Goal: Task Accomplishment & Management: Use online tool/utility

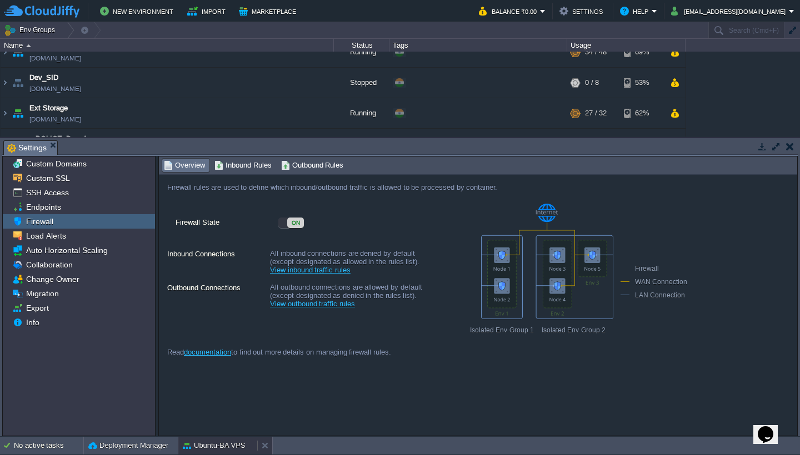
click at [204, 445] on button "Ubuntu-BA VPS" at bounding box center [214, 445] width 63 height 11
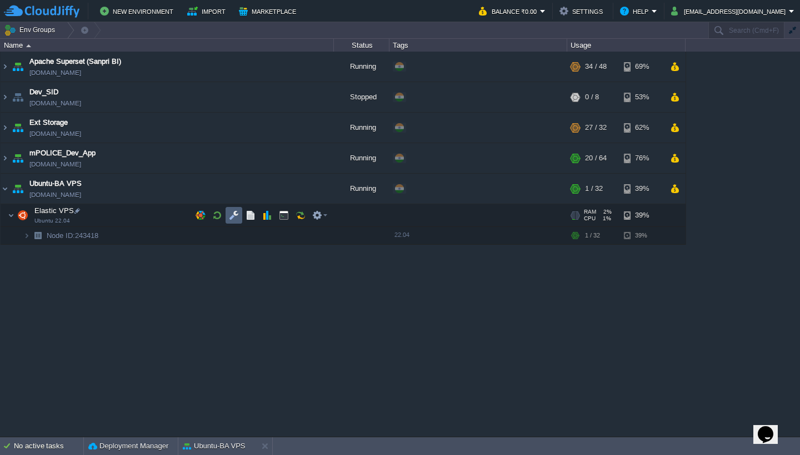
click at [238, 210] on td at bounding box center [233, 215] width 17 height 17
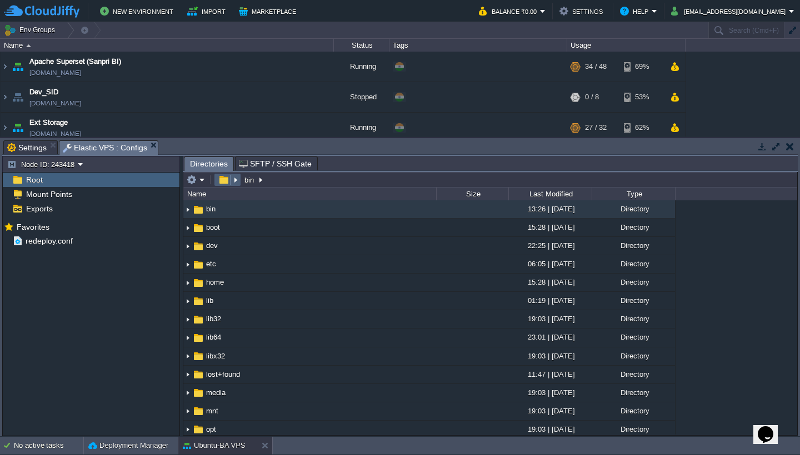
click at [223, 179] on button "button" at bounding box center [223, 180] width 16 height 10
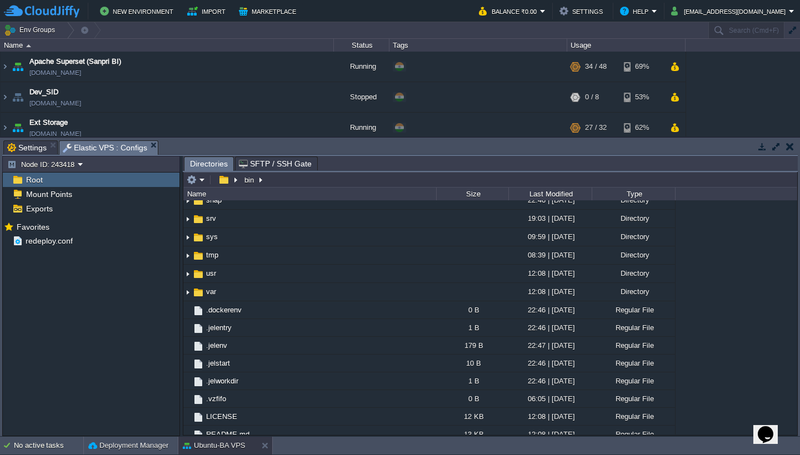
scroll to position [329, 0]
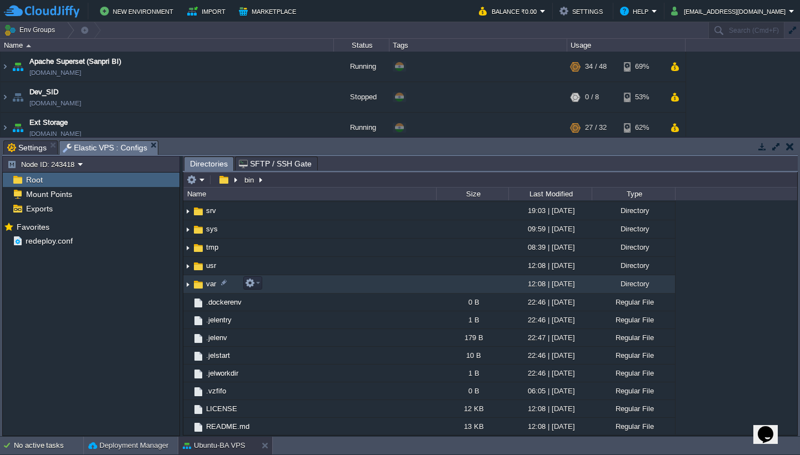
click at [346, 283] on td "var" at bounding box center [309, 284] width 253 height 18
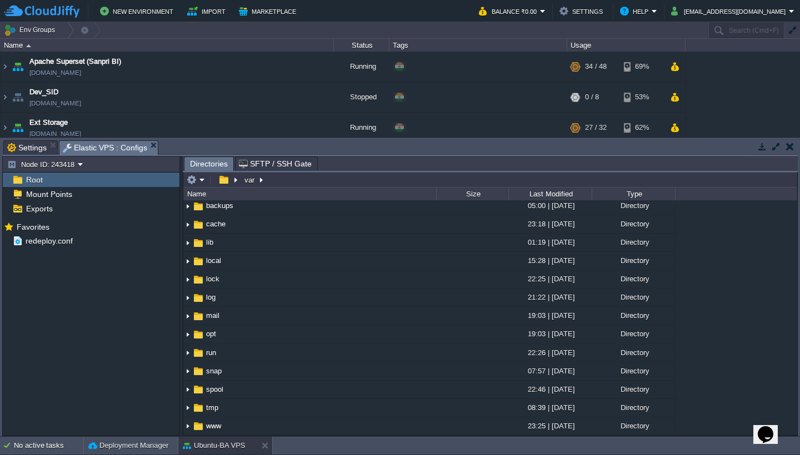
scroll to position [0, 0]
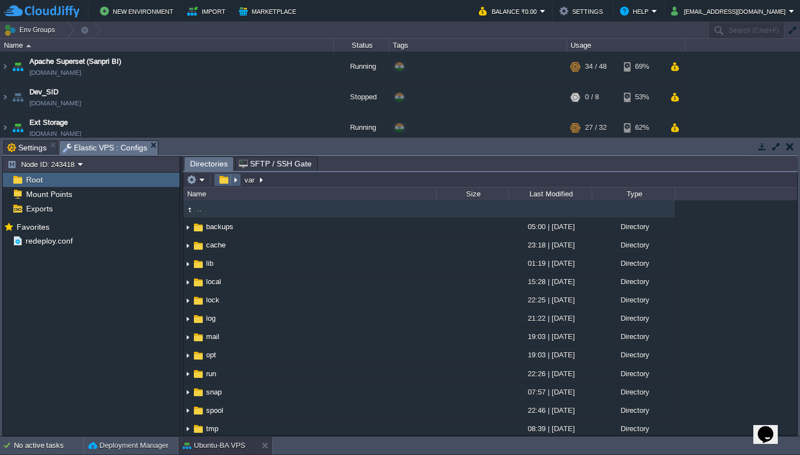
click at [226, 185] on button "button" at bounding box center [223, 180] width 16 height 10
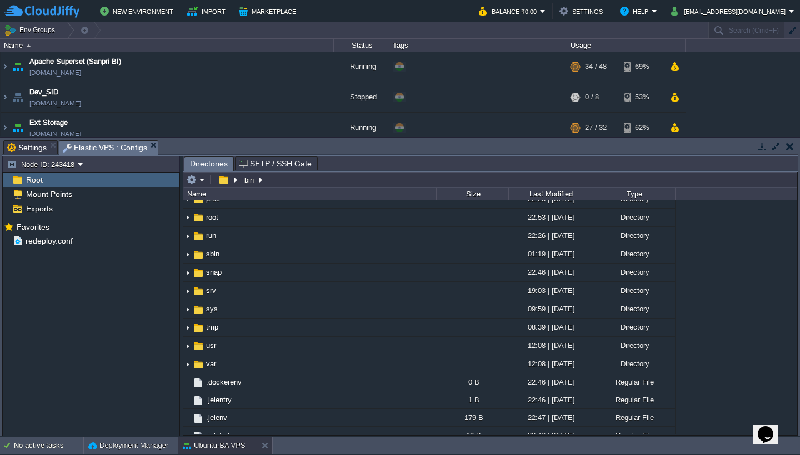
scroll to position [224, 0]
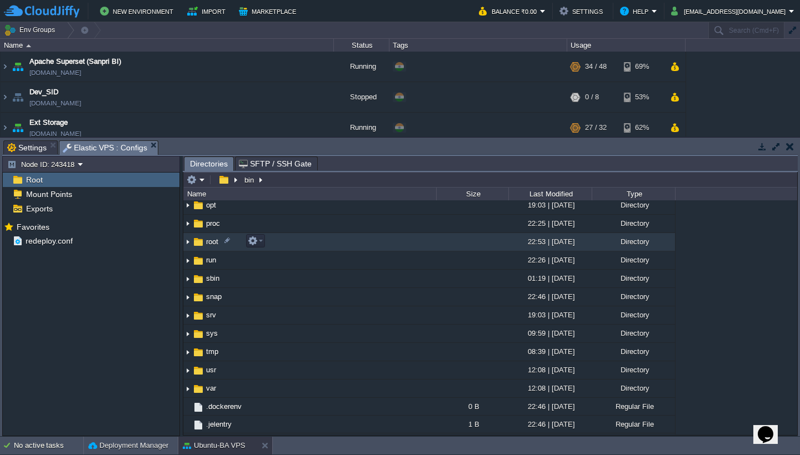
click at [294, 244] on td "root" at bounding box center [309, 242] width 253 height 18
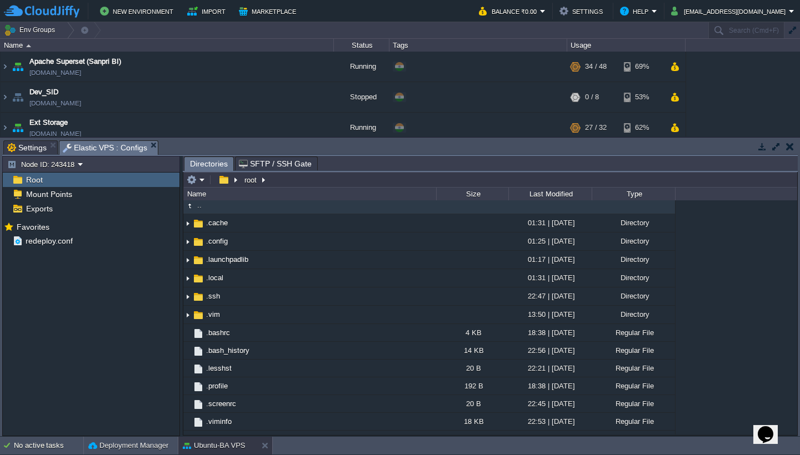
scroll to position [0, 0]
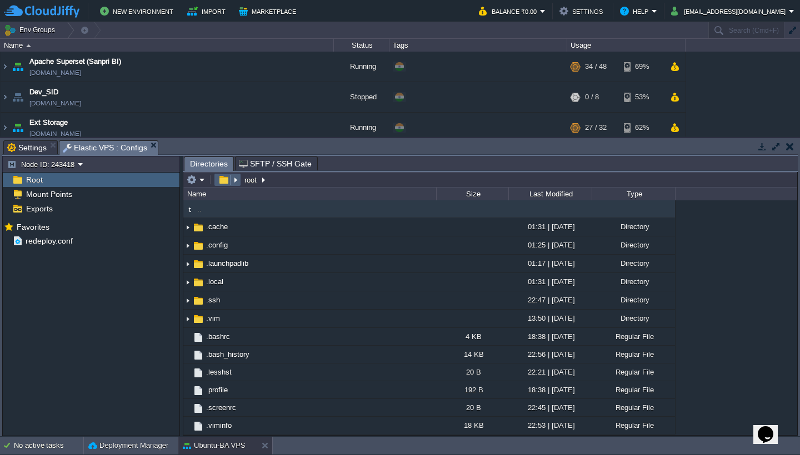
click at [225, 183] on button "button" at bounding box center [223, 180] width 16 height 10
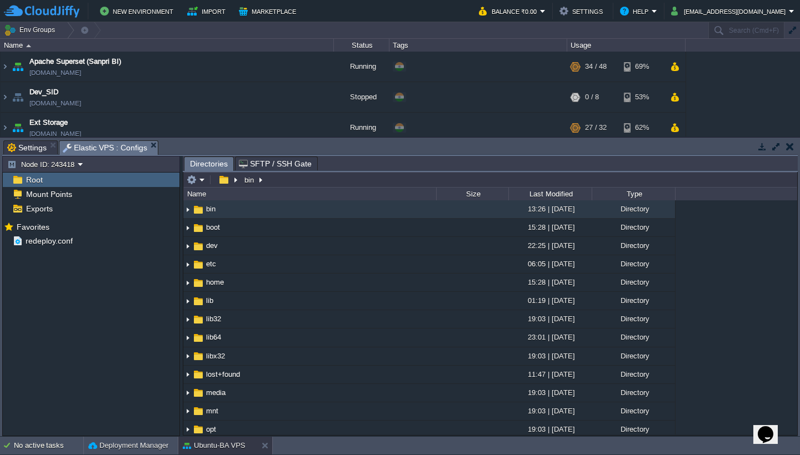
click at [36, 182] on span "Root" at bounding box center [34, 180] width 21 height 10
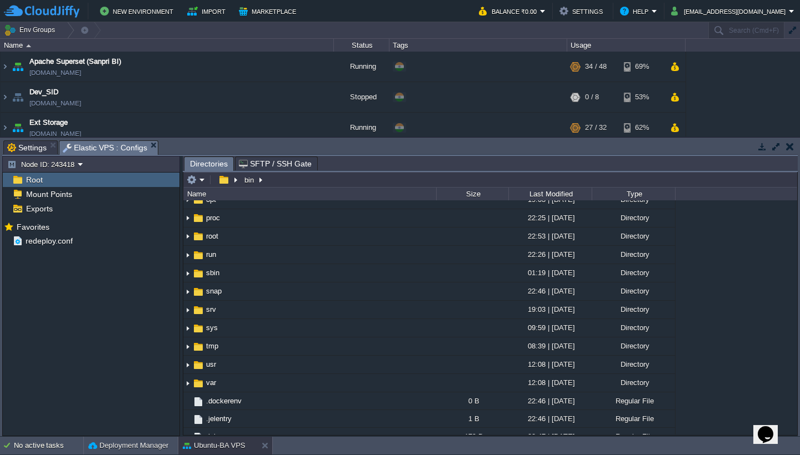
scroll to position [250, 0]
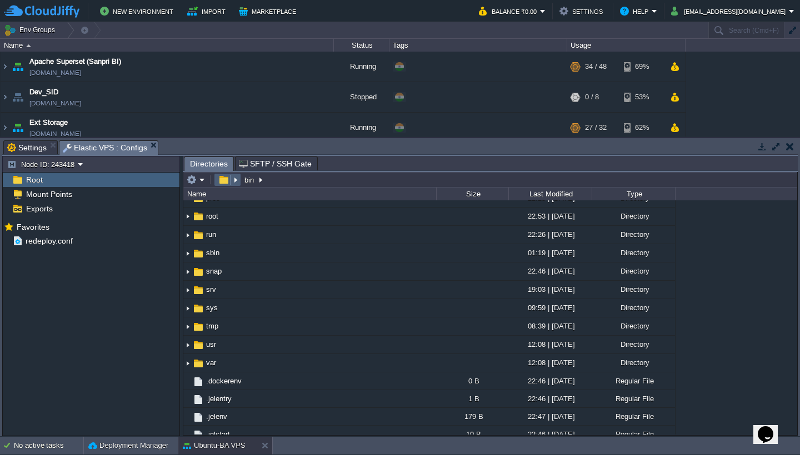
click at [235, 182] on em at bounding box center [227, 180] width 24 height 10
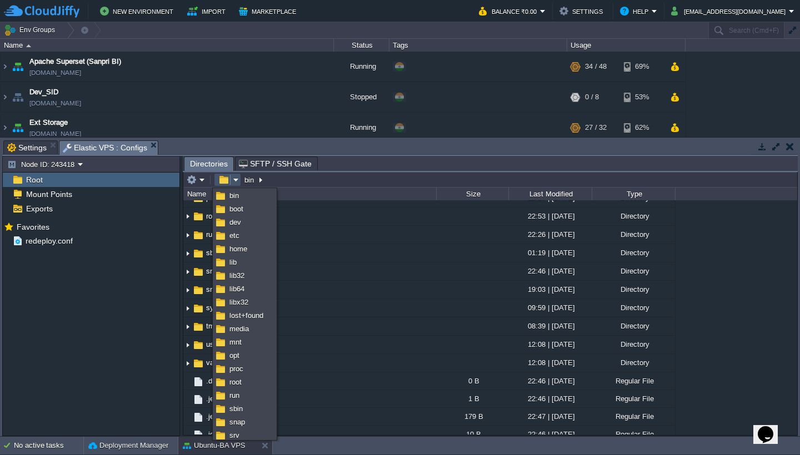
click at [235, 180] on em at bounding box center [227, 180] width 24 height 10
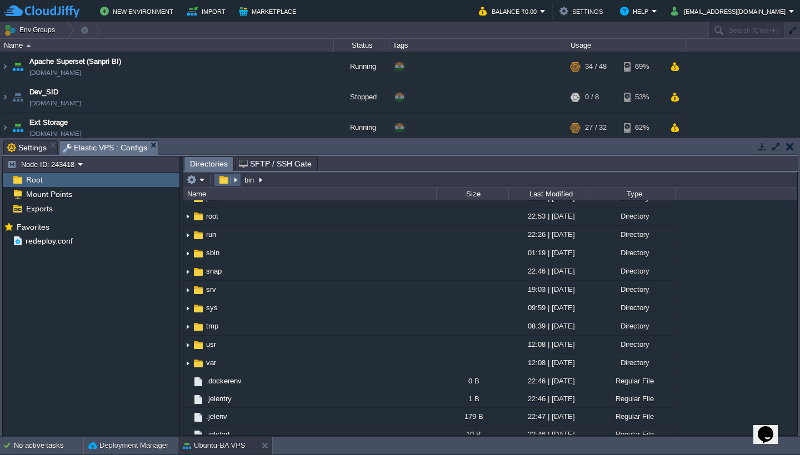
click at [235, 180] on em at bounding box center [227, 180] width 24 height 10
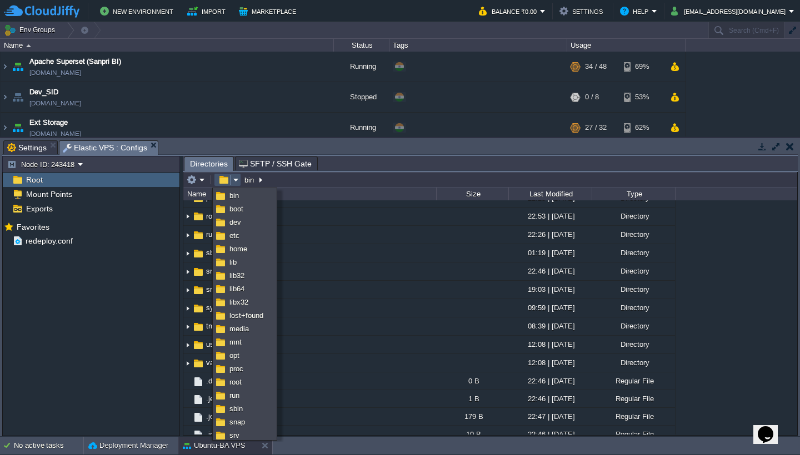
click at [235, 180] on em at bounding box center [227, 180] width 24 height 10
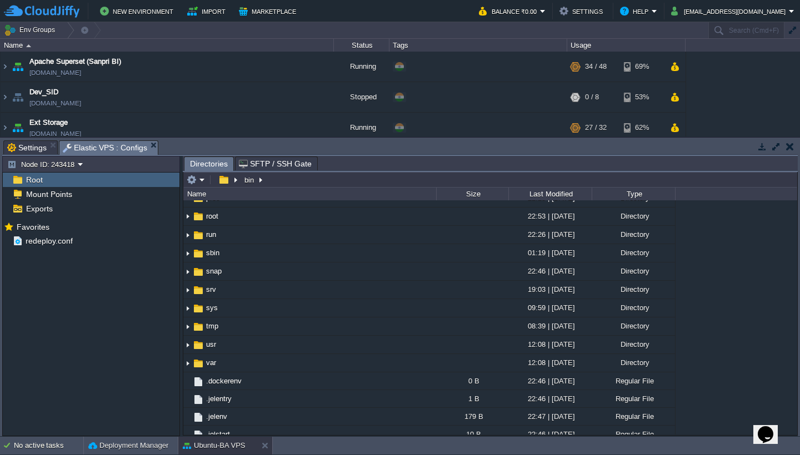
click at [44, 183] on div "Root" at bounding box center [91, 180] width 177 height 14
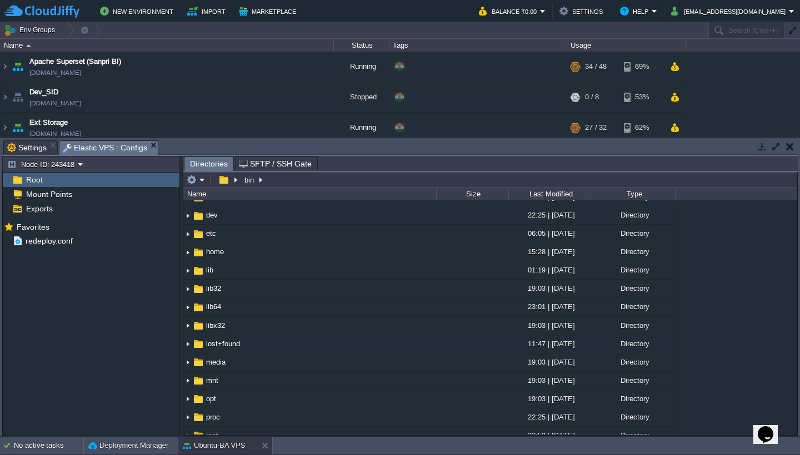
scroll to position [14, 0]
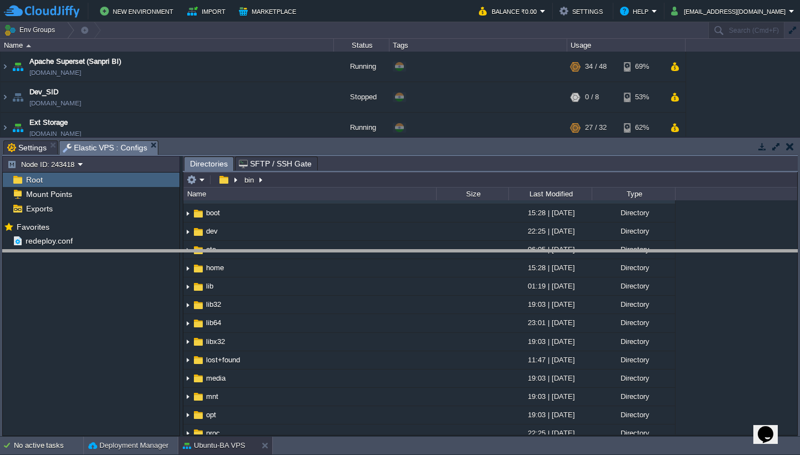
drag, startPoint x: 336, startPoint y: 148, endPoint x: 331, endPoint y: 274, distance: 126.1
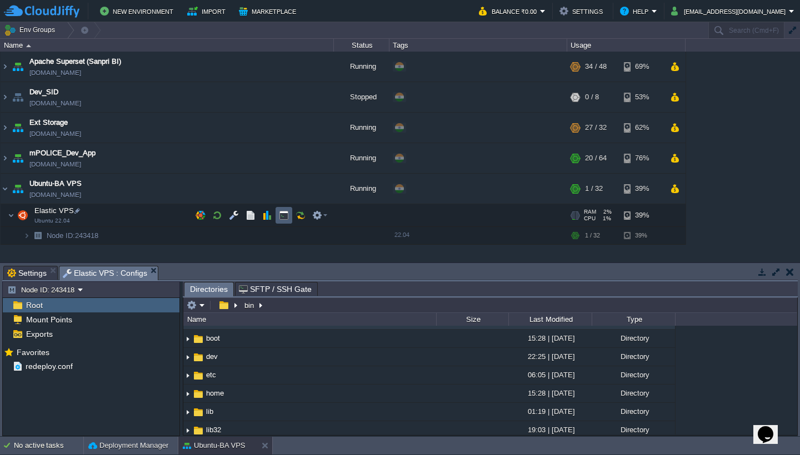
click at [285, 220] on button "button" at bounding box center [284, 215] width 10 height 10
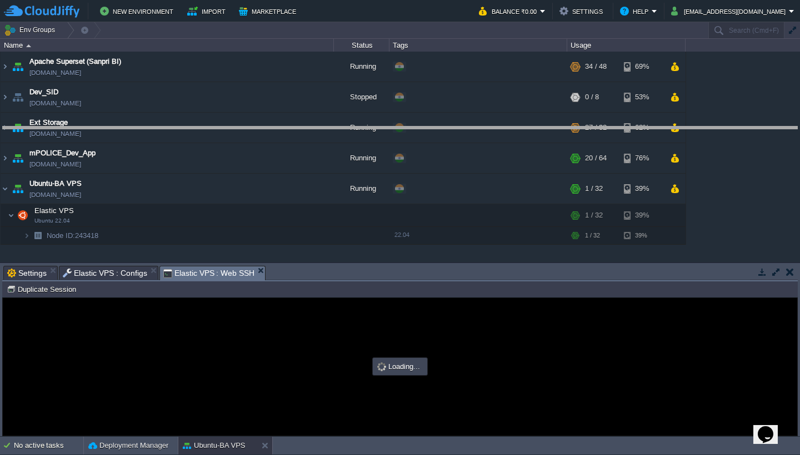
drag, startPoint x: 378, startPoint y: 273, endPoint x: 378, endPoint y: 128, distance: 144.4
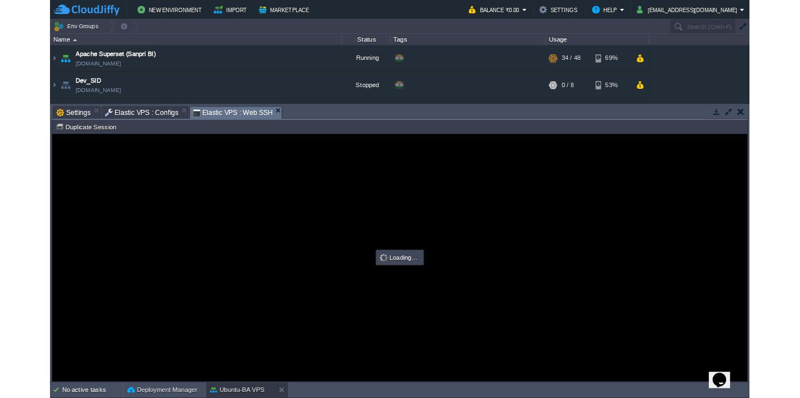
scroll to position [0, 0]
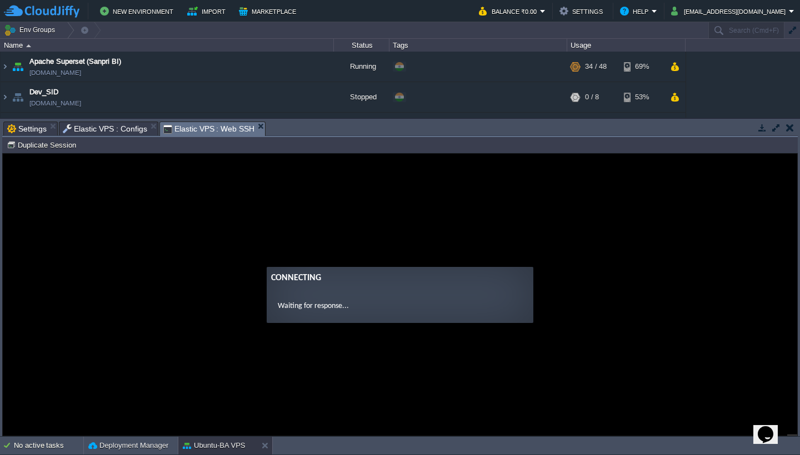
type input "#000000"
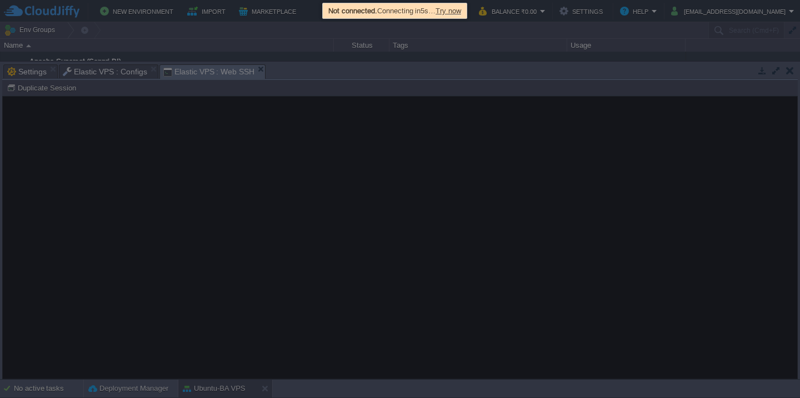
click at [459, 8] on span "Try now" at bounding box center [448, 11] width 26 height 8
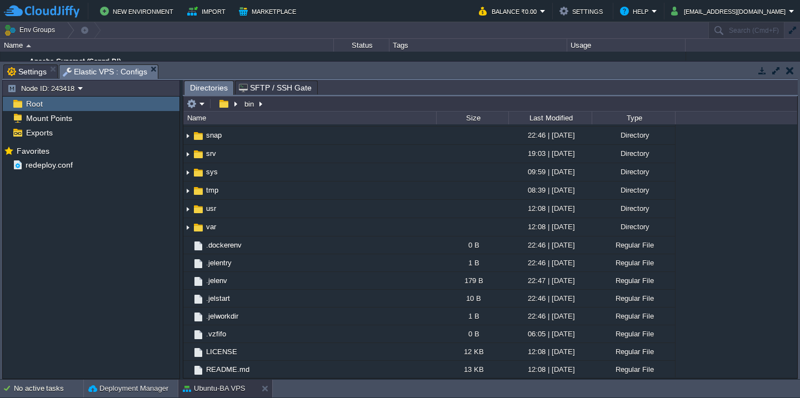
scroll to position [309, 0]
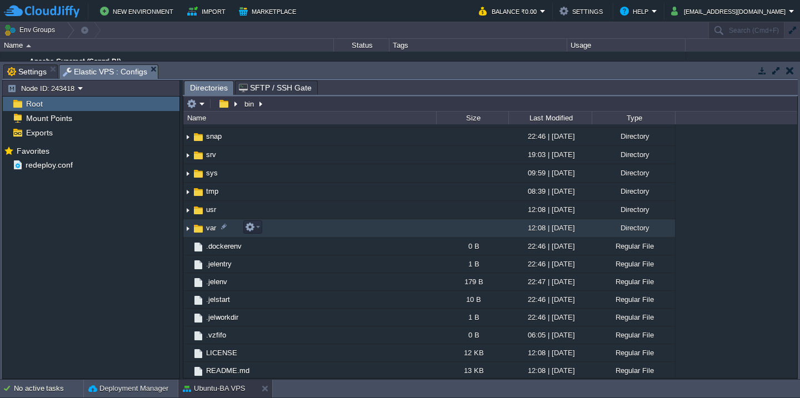
click at [368, 225] on td "var" at bounding box center [309, 228] width 253 height 18
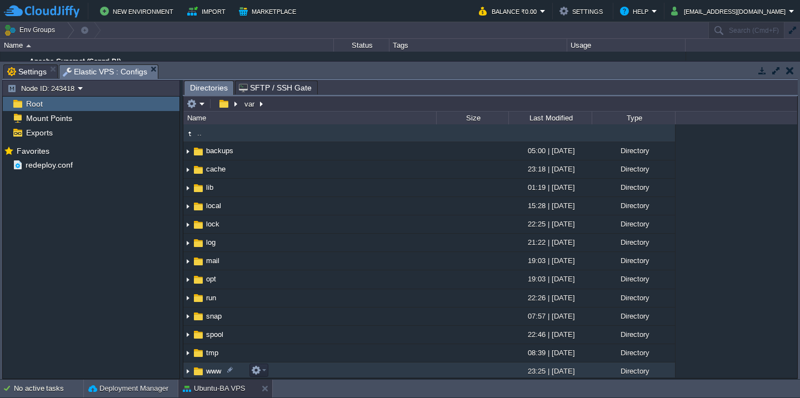
click at [436, 370] on td at bounding box center [472, 372] width 72 height 18
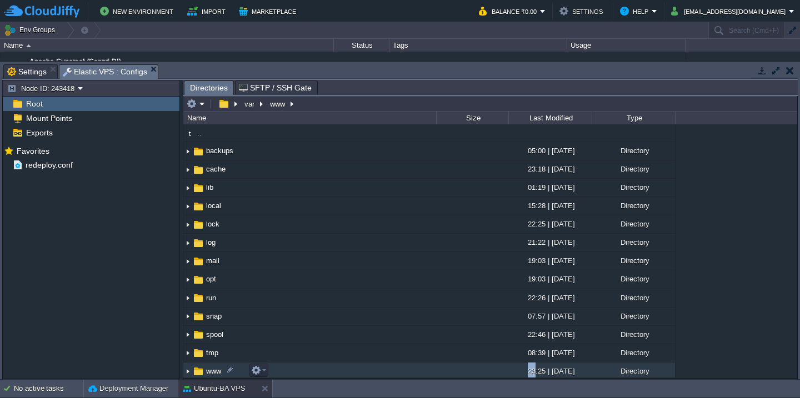
click at [436, 370] on td at bounding box center [472, 372] width 72 height 18
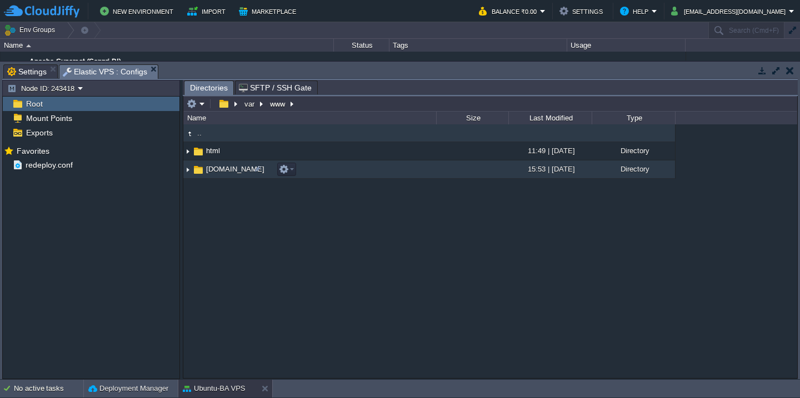
click at [371, 173] on td "[DOMAIN_NAME]" at bounding box center [309, 169] width 253 height 18
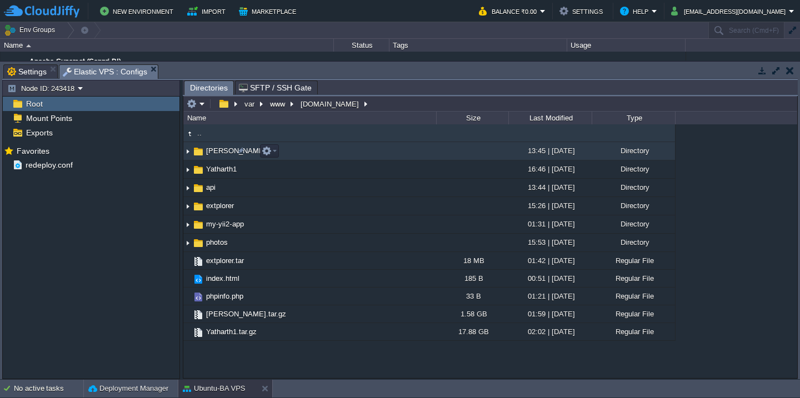
click at [359, 154] on td "[PERSON_NAME]" at bounding box center [309, 151] width 253 height 18
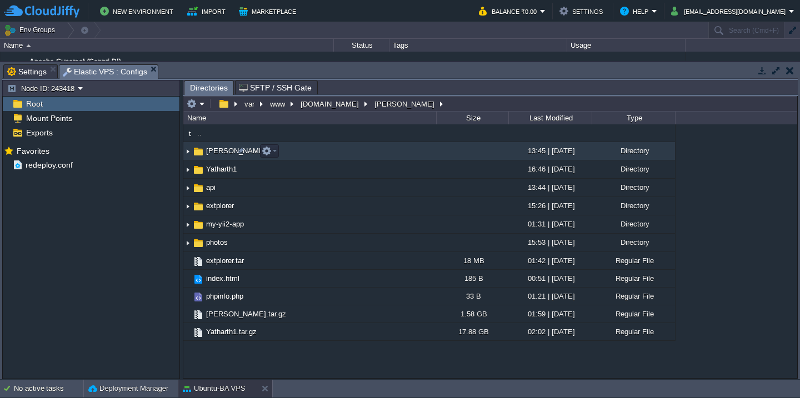
click at [358, 154] on td "[PERSON_NAME]" at bounding box center [309, 151] width 253 height 18
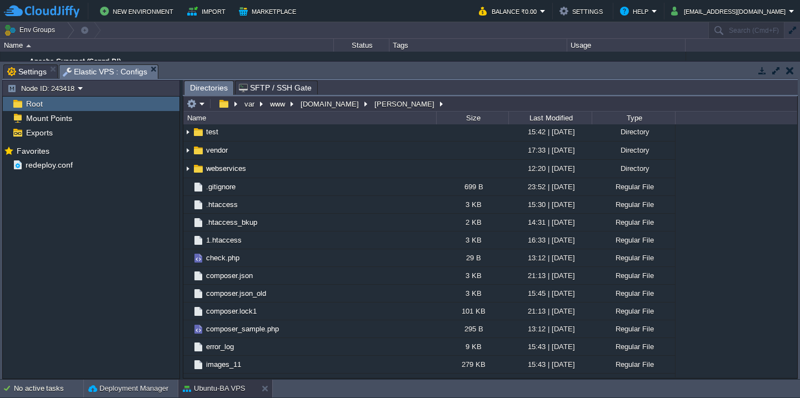
scroll to position [194, 0]
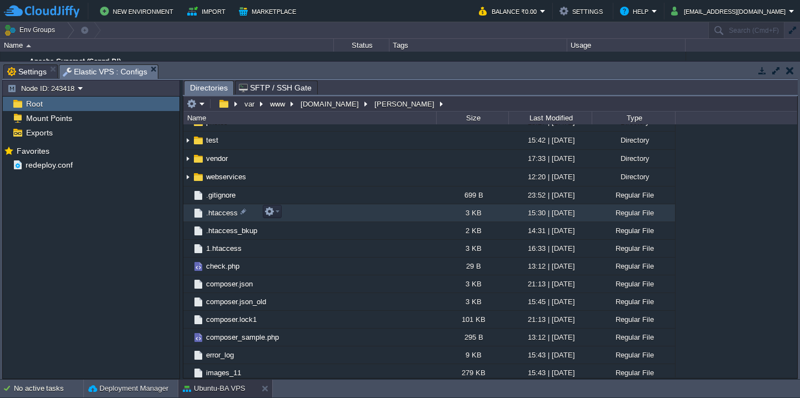
click at [315, 218] on td ".htaccess" at bounding box center [309, 213] width 253 height 18
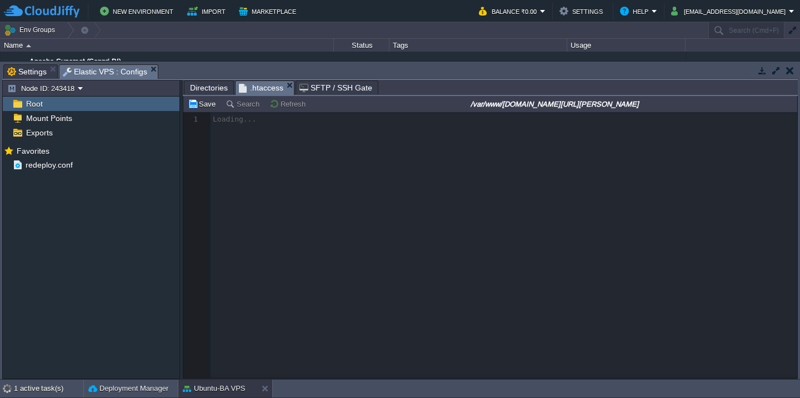
scroll to position [4, 0]
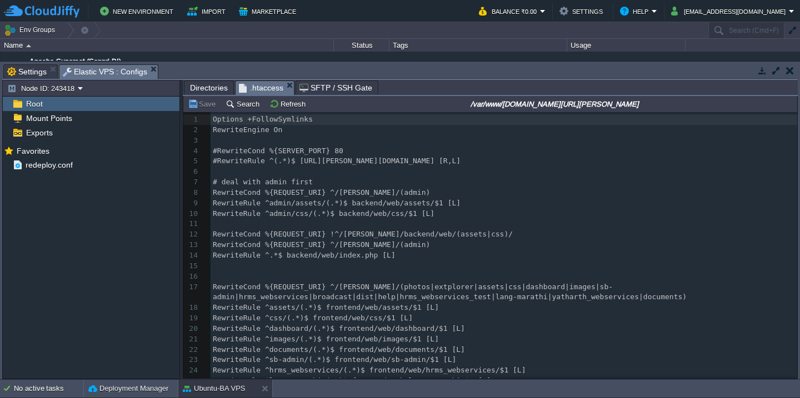
click at [315, 219] on pre "​" at bounding box center [503, 224] width 586 height 11
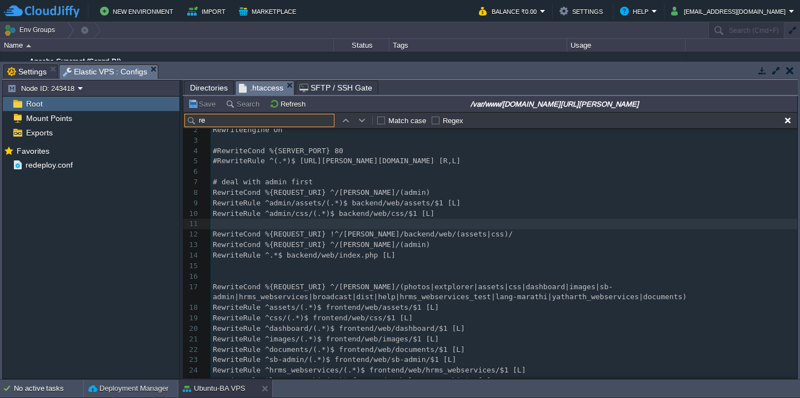
scroll to position [0, 0]
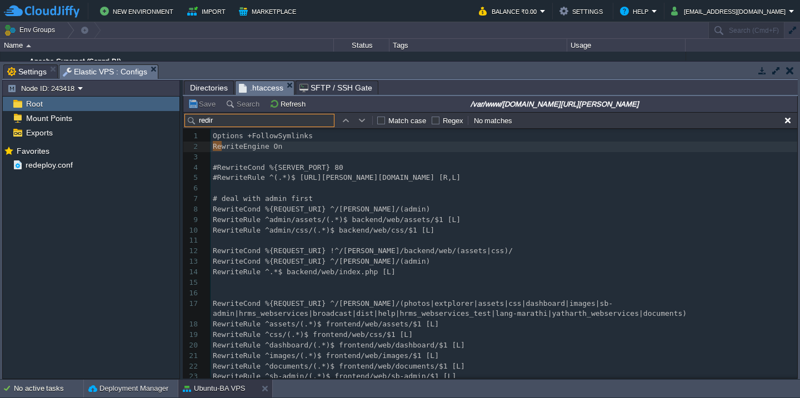
type input "redire"
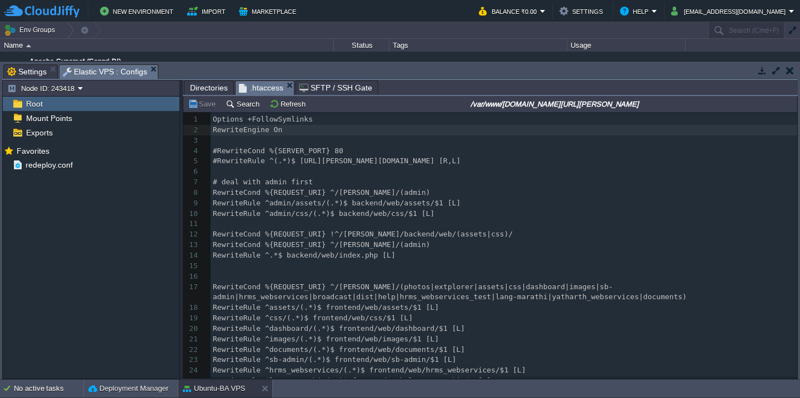
click at [772, 264] on pre "​" at bounding box center [503, 266] width 586 height 11
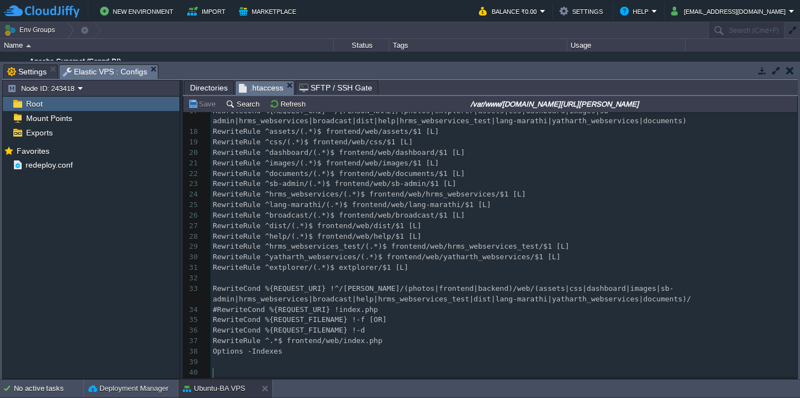
scroll to position [198, 0]
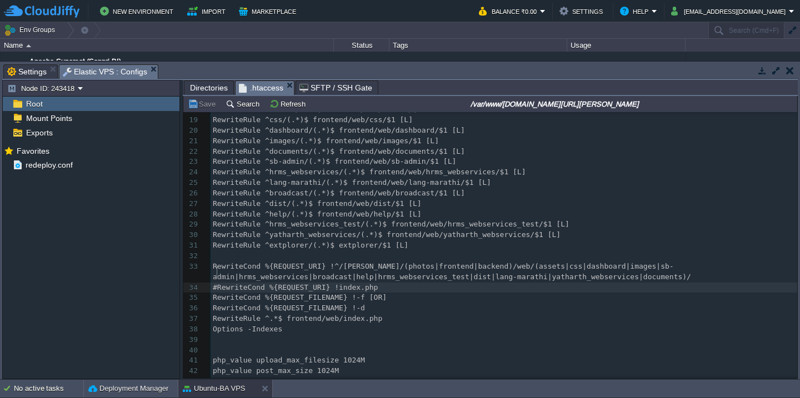
click at [218, 271] on div "x 1 Options +FollowSymlinks 2 RewriteEngine On 3 ​ 4 #RewriteCond %{SERVER_PORT…" at bounding box center [503, 156] width 586 height 481
click at [204, 103] on button "Save" at bounding box center [203, 104] width 31 height 10
click at [425, 303] on pre "RewriteCond %{REQUEST_FILENAME} !-d" at bounding box center [503, 308] width 586 height 11
click at [205, 108] on button "Save" at bounding box center [203, 104] width 31 height 10
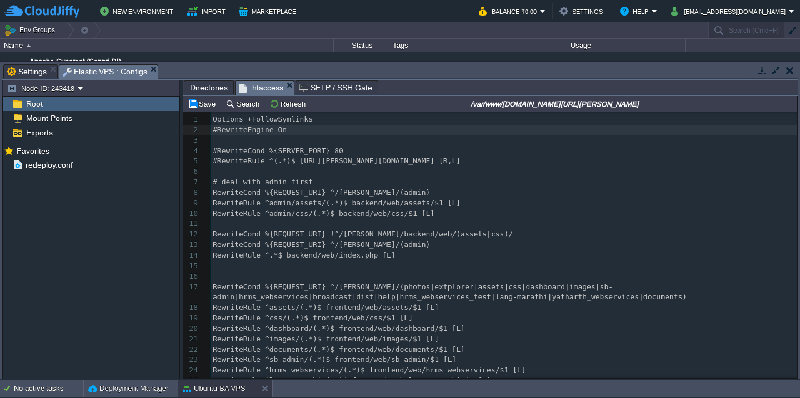
scroll to position [4, 4]
type textarea "#"
click at [201, 110] on td "Save" at bounding box center [203, 103] width 34 height 13
click at [218, 135] on pre "#RewriteEngine On" at bounding box center [503, 130] width 586 height 11
click at [196, 109] on button "Save" at bounding box center [203, 104] width 31 height 10
